Goal: Task Accomplishment & Management: Use online tool/utility

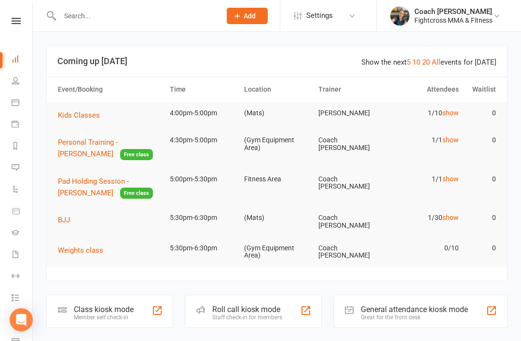
click at [105, 10] on input "text" at bounding box center [135, 15] width 157 height 13
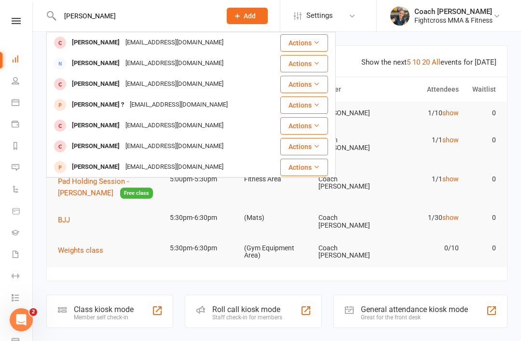
type input "Alex hawkins"
click at [116, 45] on div "Alexander Hawkins" at bounding box center [96, 43] width 54 height 14
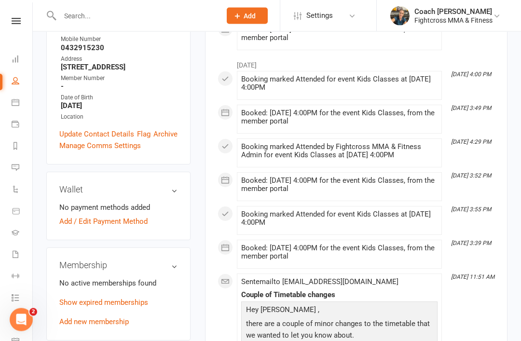
scroll to position [221, 0]
click at [134, 298] on link "Show expired memberships" at bounding box center [103, 302] width 89 height 9
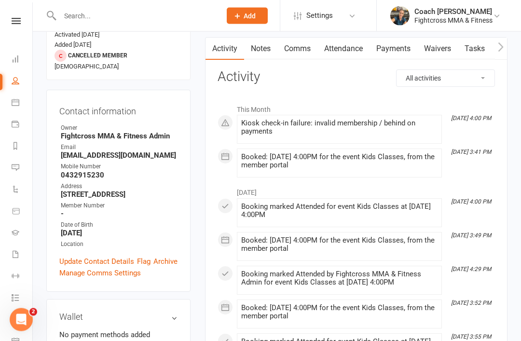
scroll to position [94, 0]
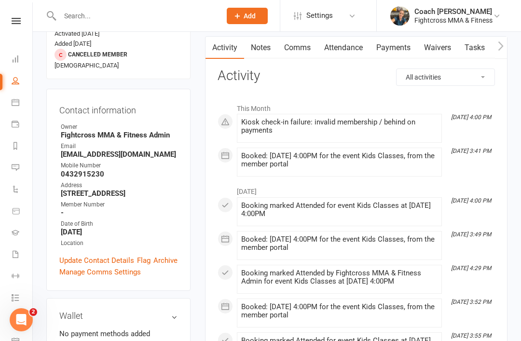
click at [168, 311] on h3 "Wallet" at bounding box center [118, 316] width 118 height 10
click at [174, 311] on h3 "Wallet" at bounding box center [118, 316] width 118 height 10
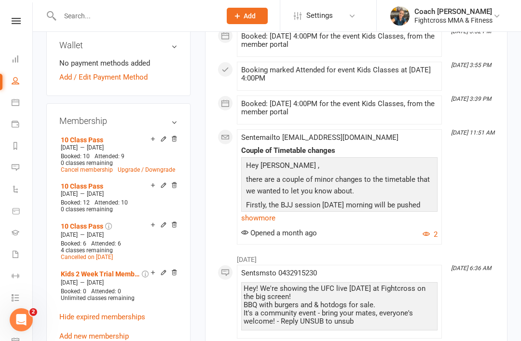
scroll to position [371, 0]
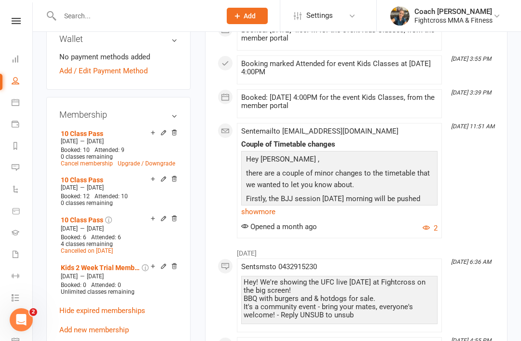
click at [107, 325] on link "Add new membership" at bounding box center [93, 329] width 69 height 9
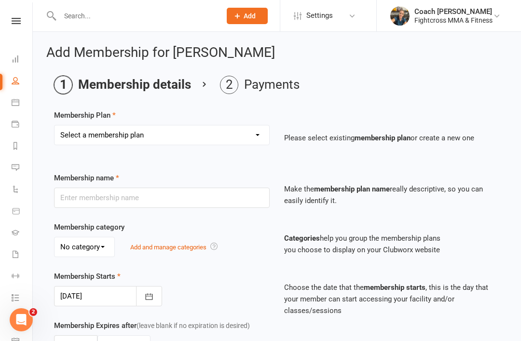
click at [255, 141] on select "Select a membership plan Create new Membership Plan Platinum Martial Arts Membe…" at bounding box center [161, 134] width 215 height 19
select select "10"
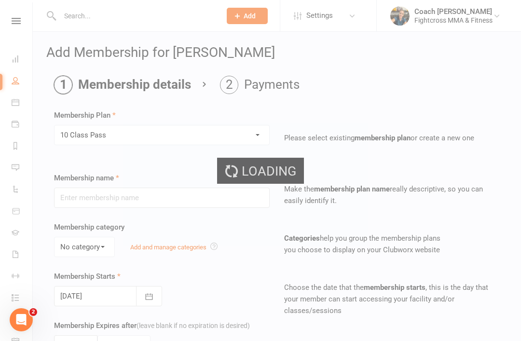
type input "10 Class Pass"
select select "2"
type input "10"
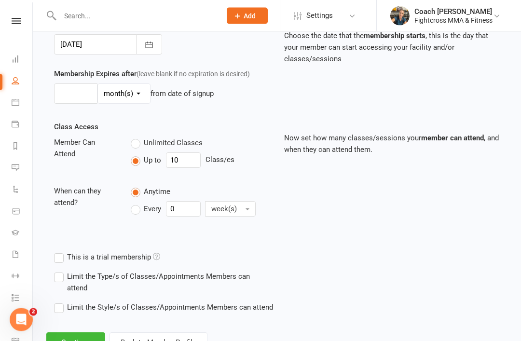
scroll to position [268, 0]
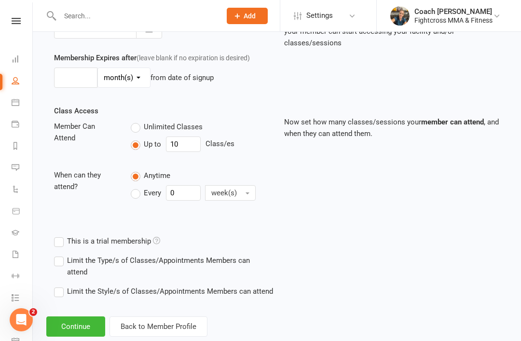
click at [79, 319] on button "Continue" at bounding box center [75, 326] width 59 height 20
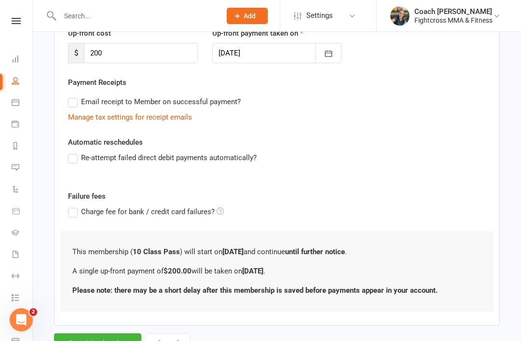
scroll to position [161, 0]
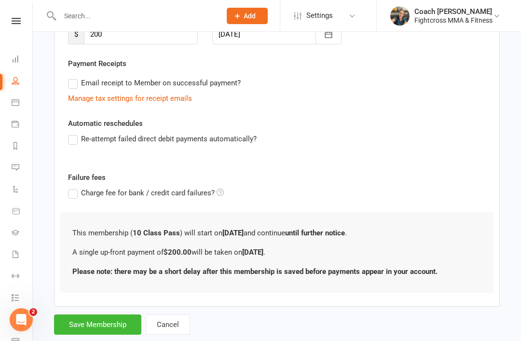
click at [95, 323] on button "Save Membership" at bounding box center [97, 324] width 87 height 20
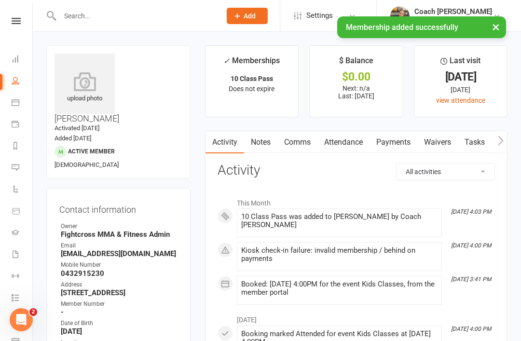
click at [406, 143] on link "Payments" at bounding box center [393, 142] width 48 height 22
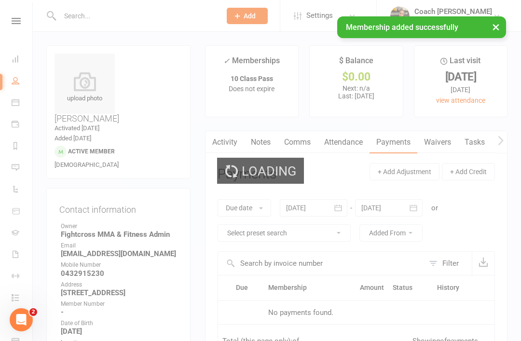
scroll to position [31, 0]
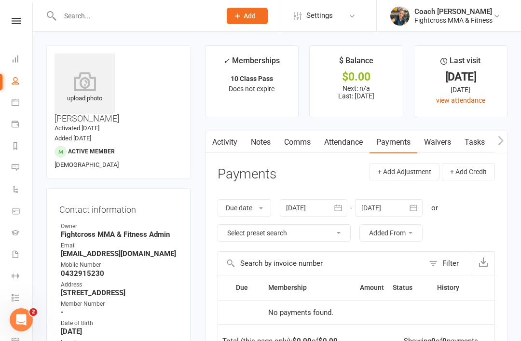
click at [18, 19] on icon at bounding box center [16, 21] width 9 height 6
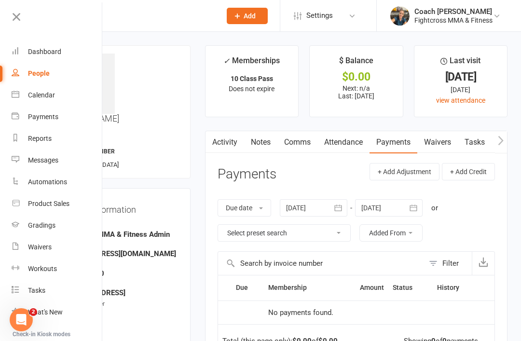
click at [42, 53] on div "Dashboard" at bounding box center [44, 52] width 33 height 8
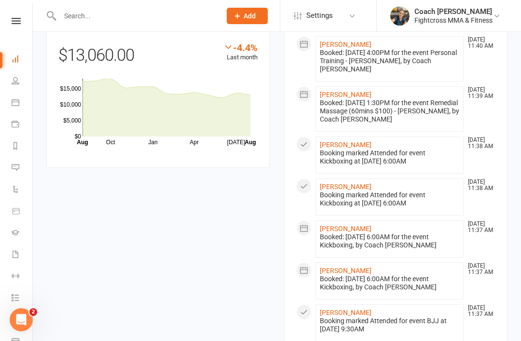
scroll to position [931, 0]
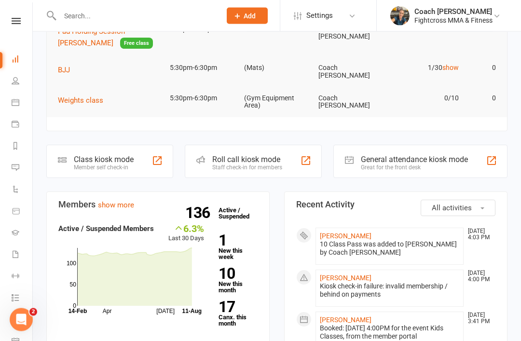
click at [341, 232] on link "Alexander Hawkins" at bounding box center [346, 236] width 52 height 8
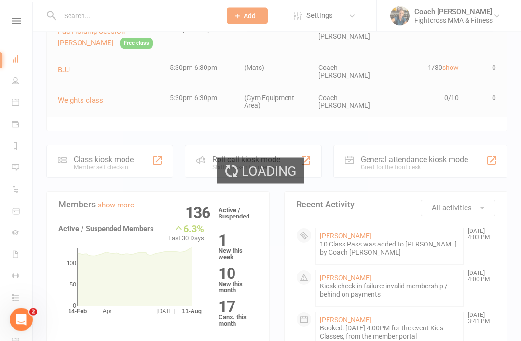
scroll to position [150, 0]
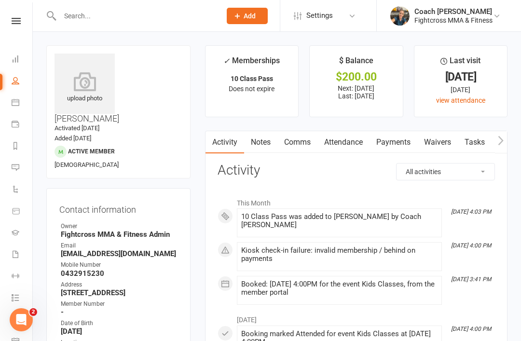
click at [395, 147] on link "Payments" at bounding box center [393, 142] width 48 height 22
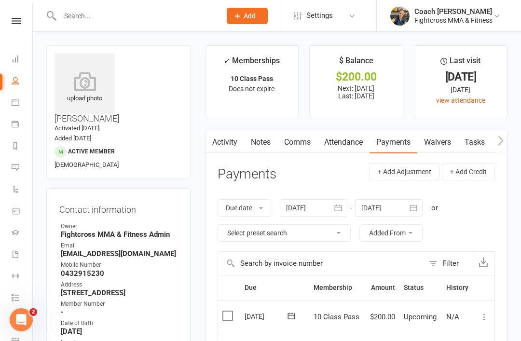
click at [232, 314] on label at bounding box center [228, 316] width 13 height 10
click at [228, 311] on input "checkbox" at bounding box center [225, 311] width 6 height 0
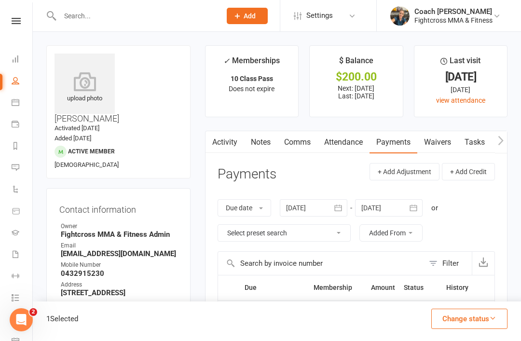
click at [496, 319] on button "Change status" at bounding box center [469, 318] width 76 height 20
click at [454, 274] on link "Paid (Other)" at bounding box center [458, 273] width 95 height 19
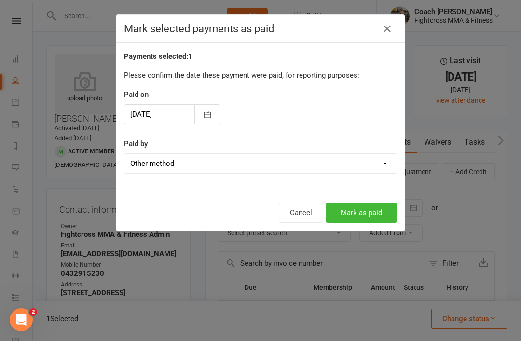
click at [368, 216] on button "Mark as paid" at bounding box center [360, 212] width 71 height 20
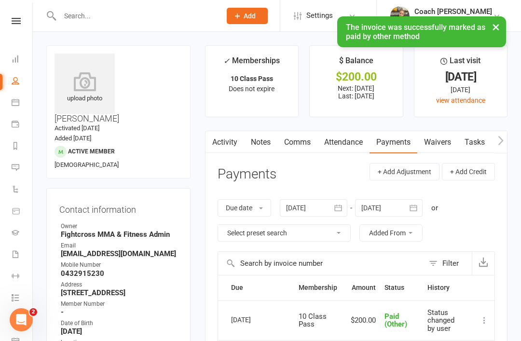
click at [260, 142] on link "Notes" at bounding box center [260, 142] width 33 height 22
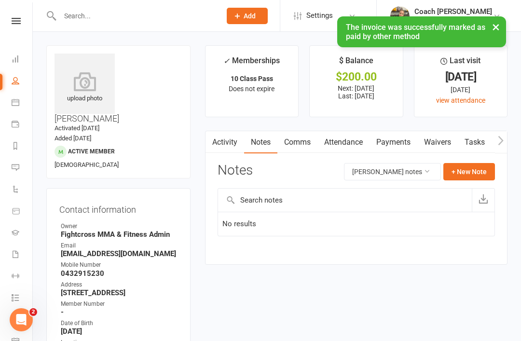
click at [472, 173] on button "+ New Note" at bounding box center [469, 171] width 52 height 17
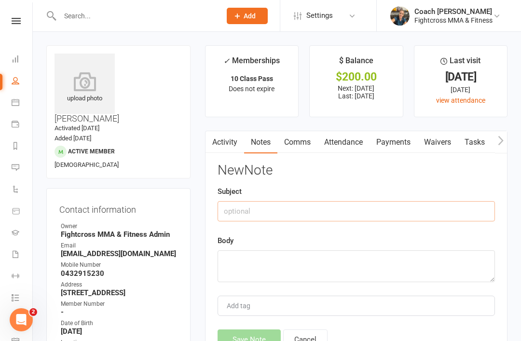
click at [267, 212] on input "text" at bounding box center [355, 211] width 277 height 20
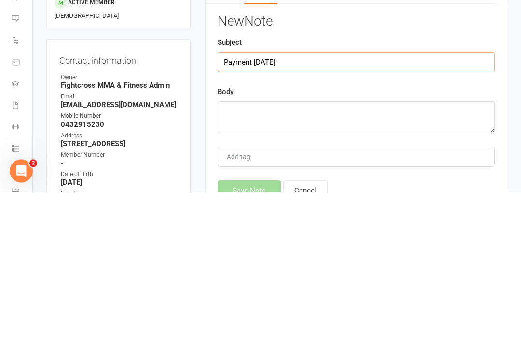
type input "Payment 11/08/2025"
click at [242, 250] on textarea at bounding box center [355, 266] width 277 height 32
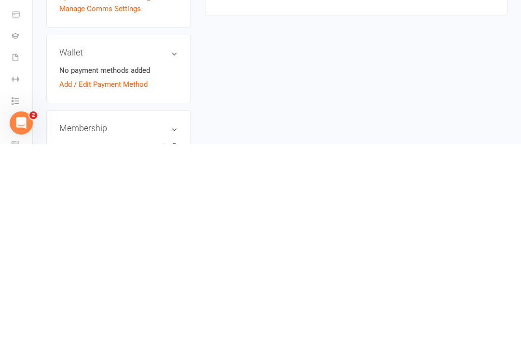
scroll to position [183, 0]
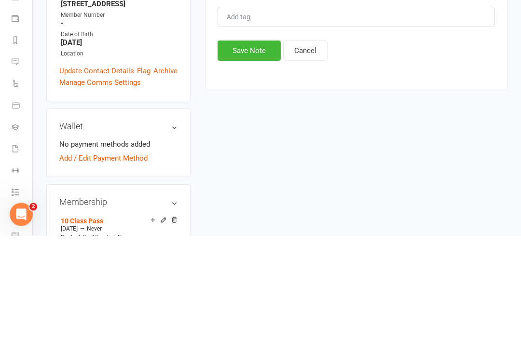
type textarea "Play on voucher"
click at [246, 146] on button "Save Note" at bounding box center [248, 156] width 63 height 20
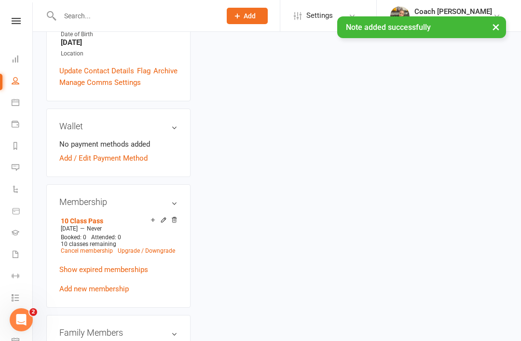
click at [13, 16] on div "× Note added successfully" at bounding box center [254, 16] width 508 height 0
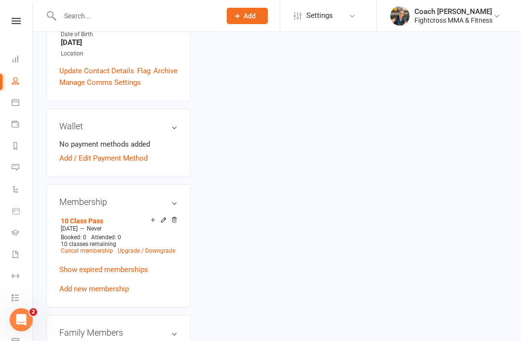
click at [22, 21] on link at bounding box center [16, 21] width 34 height 6
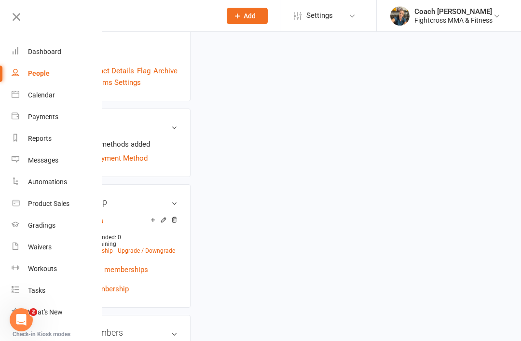
click at [47, 49] on div "Dashboard" at bounding box center [44, 52] width 33 height 8
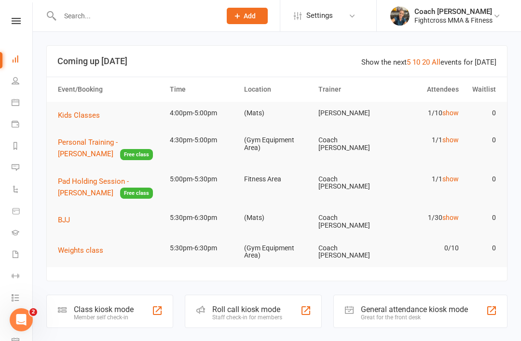
click at [80, 111] on span "Kids Classes" at bounding box center [79, 115] width 42 height 9
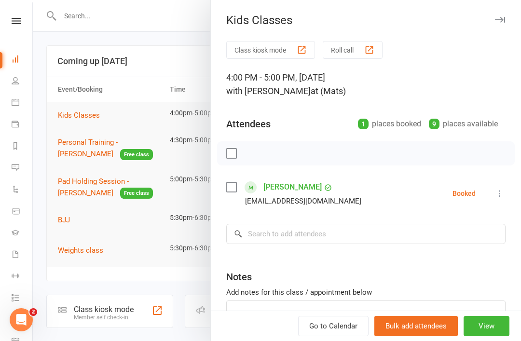
click at [500, 198] on icon at bounding box center [500, 193] width 10 height 10
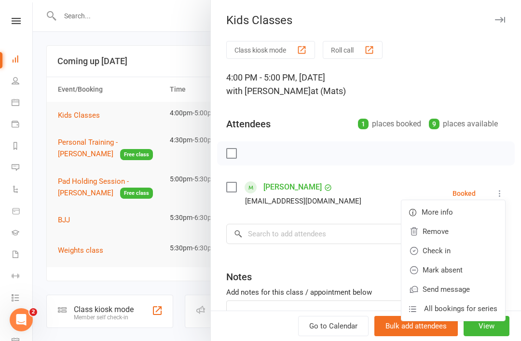
click at [453, 250] on link "Check in" at bounding box center [453, 250] width 104 height 19
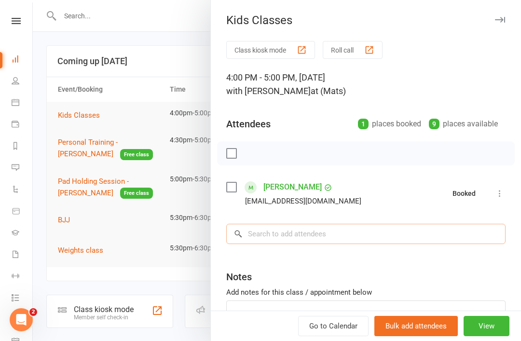
click at [298, 228] on input "search" at bounding box center [365, 234] width 279 height 20
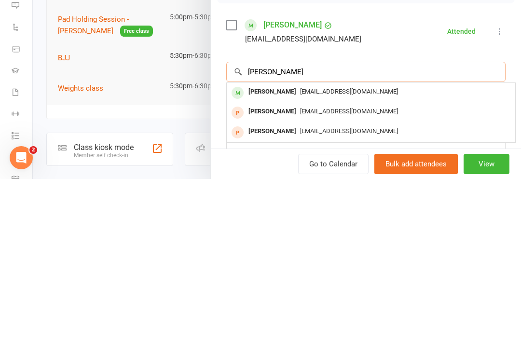
type input "Leah"
click at [275, 247] on div "Leah Kim" at bounding box center [271, 254] width 55 height 14
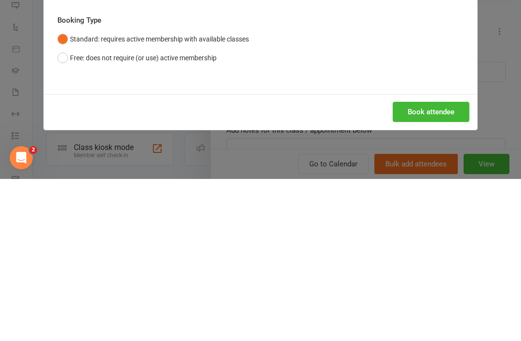
scroll to position [162, 0]
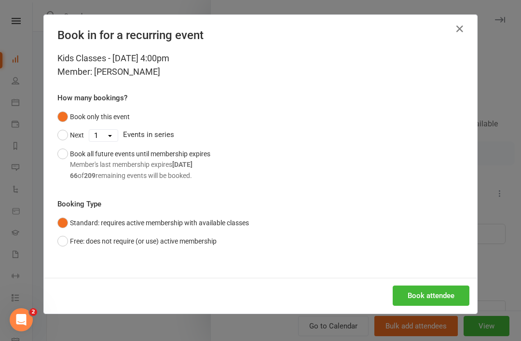
click at [440, 295] on button "Book attendee" at bounding box center [430, 295] width 77 height 20
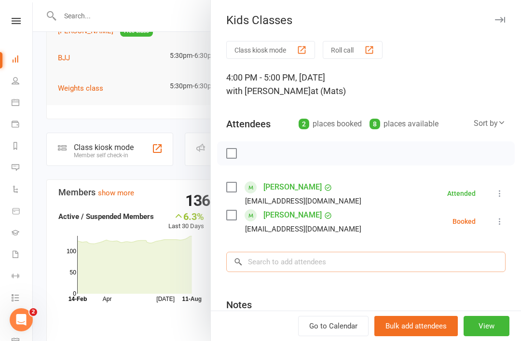
click at [333, 255] on input "search" at bounding box center [365, 262] width 279 height 20
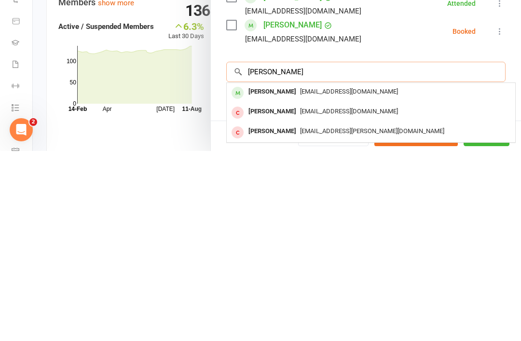
type input "Romeo"
click at [284, 275] on div "Romeo Gentile" at bounding box center [271, 282] width 55 height 14
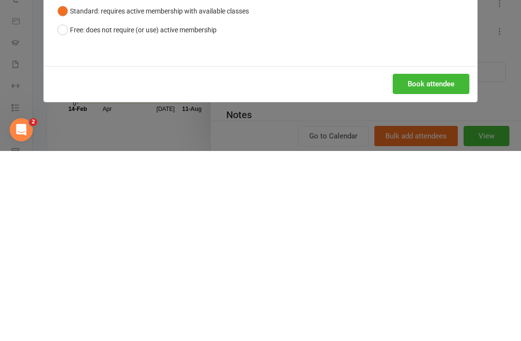
scroll to position [352, 0]
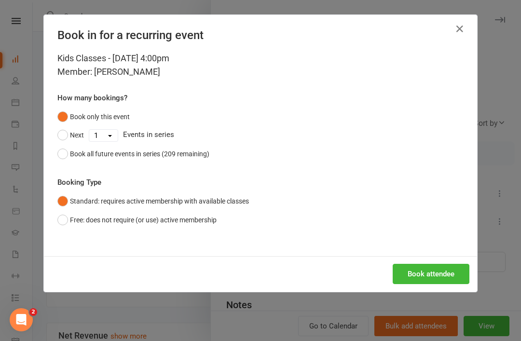
click at [432, 273] on button "Book attendee" at bounding box center [430, 274] width 77 height 20
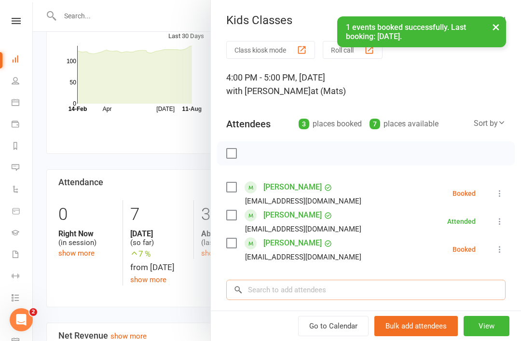
click at [302, 289] on input "search" at bounding box center [365, 290] width 279 height 20
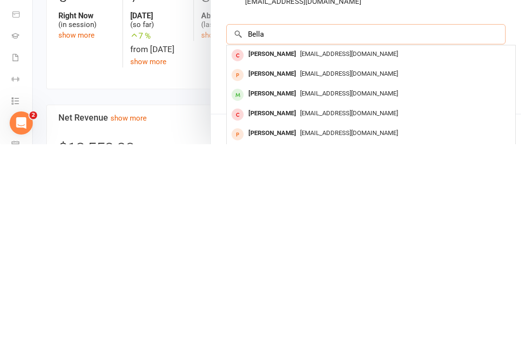
scroll to position [62, 0]
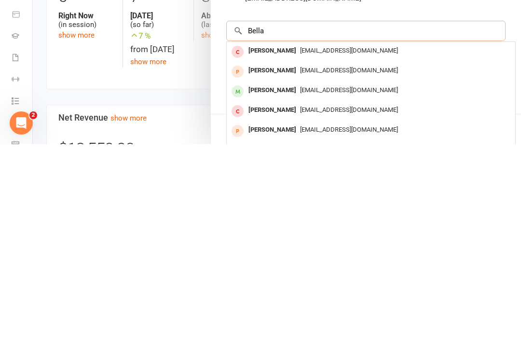
type input "Bella"
click at [275, 280] on div "Bella Morley" at bounding box center [271, 287] width 55 height 14
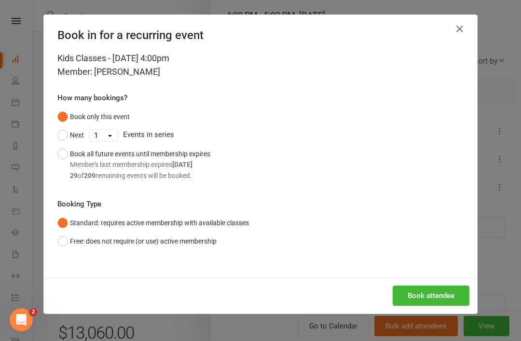
click at [430, 297] on button "Book attendee" at bounding box center [430, 295] width 77 height 20
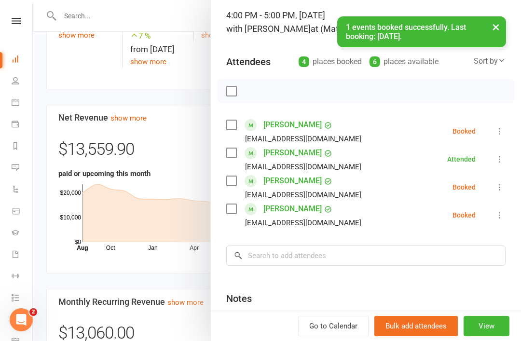
click at [235, 91] on label at bounding box center [231, 91] width 10 height 10
click at [256, 90] on icon "button" at bounding box center [253, 91] width 8 height 8
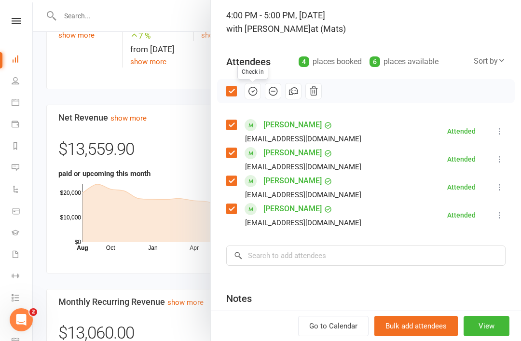
click at [513, 231] on div "Class kiosk mode Roll call 4:00 PM - 5:00 PM, Monday, August, 11, 2025 with Ros…" at bounding box center [366, 190] width 310 height 423
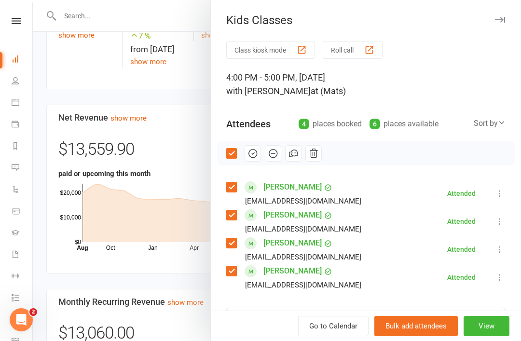
scroll to position [0, 0]
click at [501, 22] on icon "button" at bounding box center [500, 20] width 10 height 6
